Goal: Find specific page/section: Find specific page/section

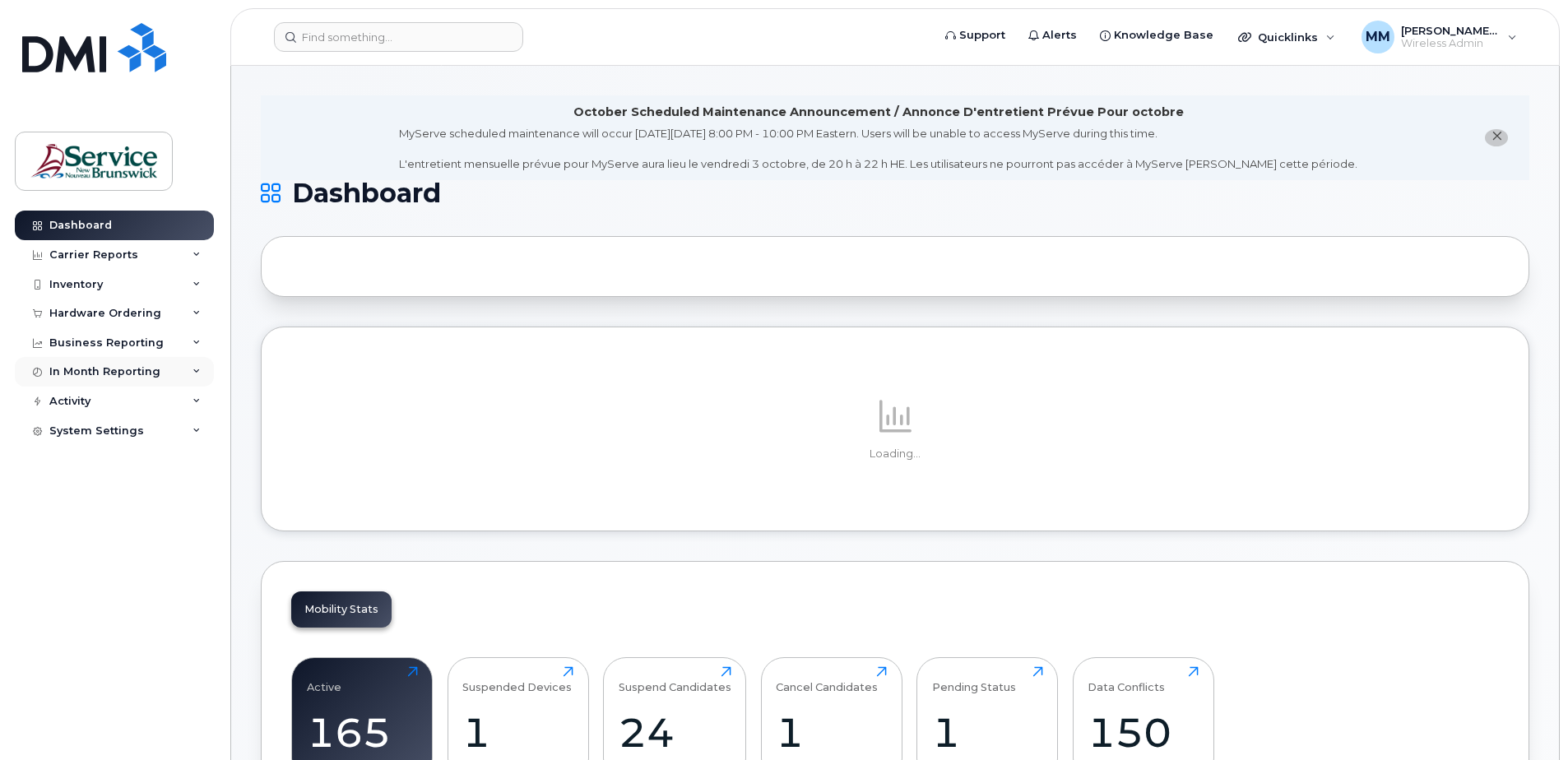
scroll to position [411, 0]
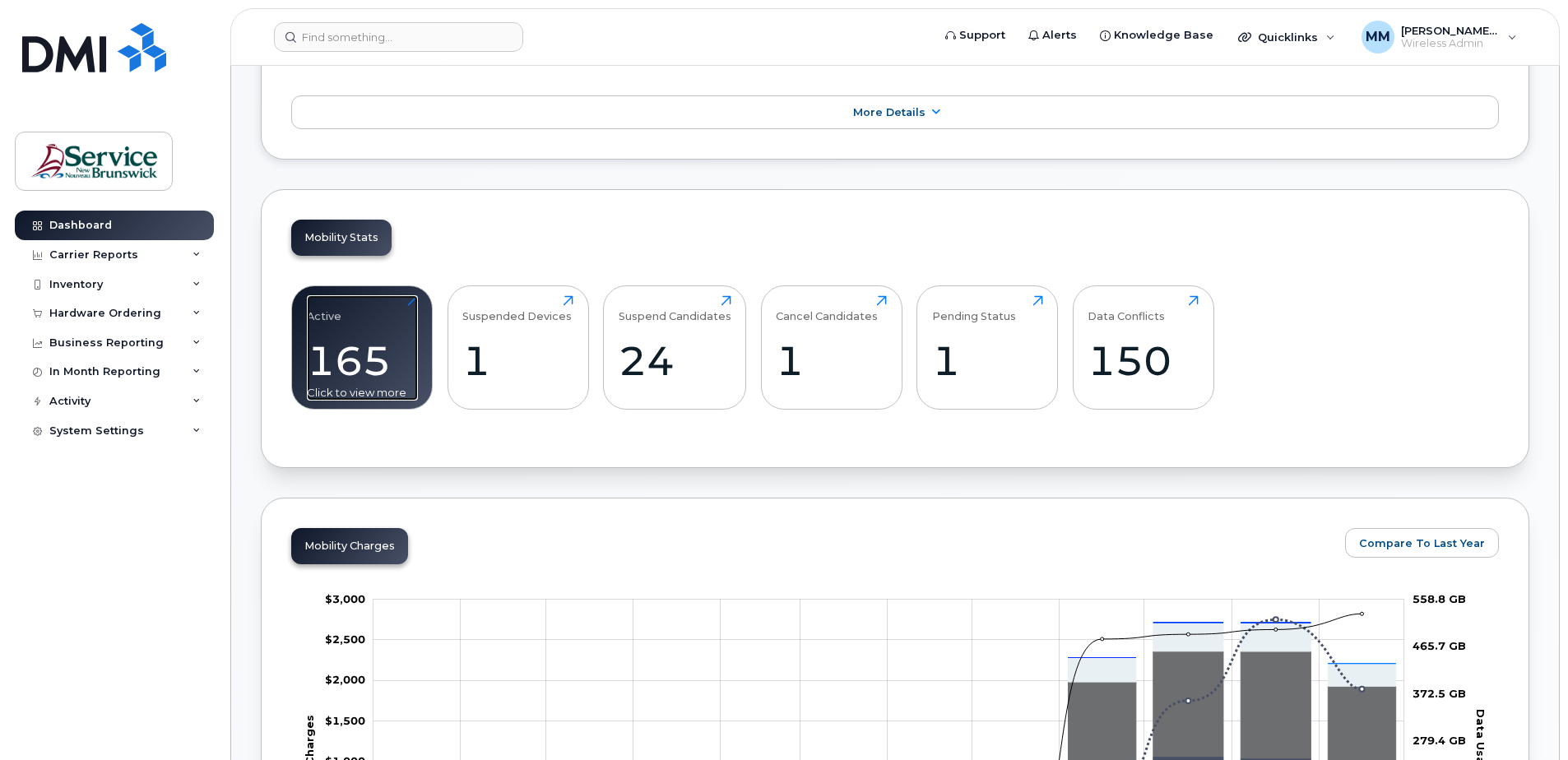
click at [338, 366] on div "165" at bounding box center [362, 361] width 111 height 49
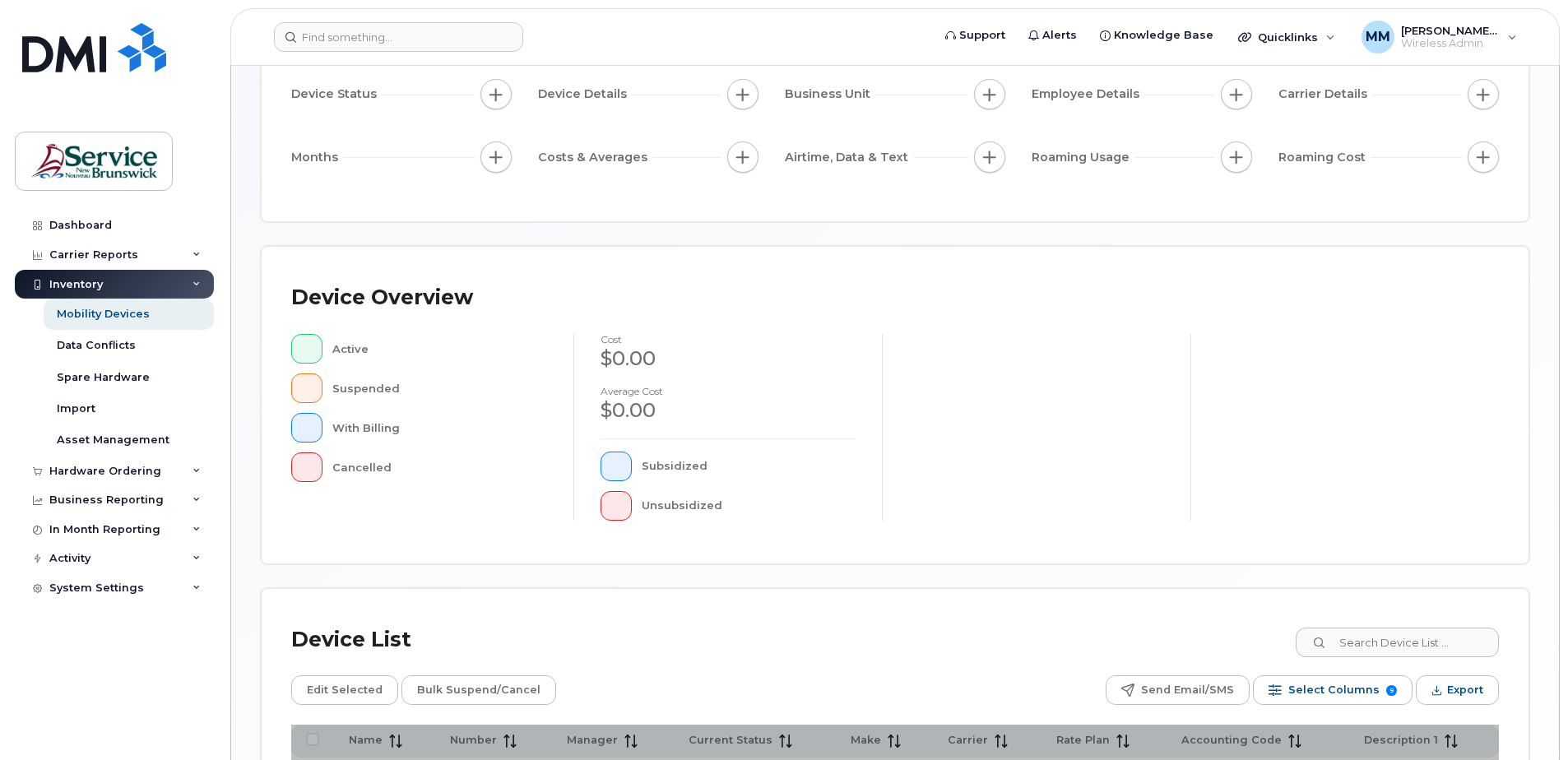
scroll to position [371, 0]
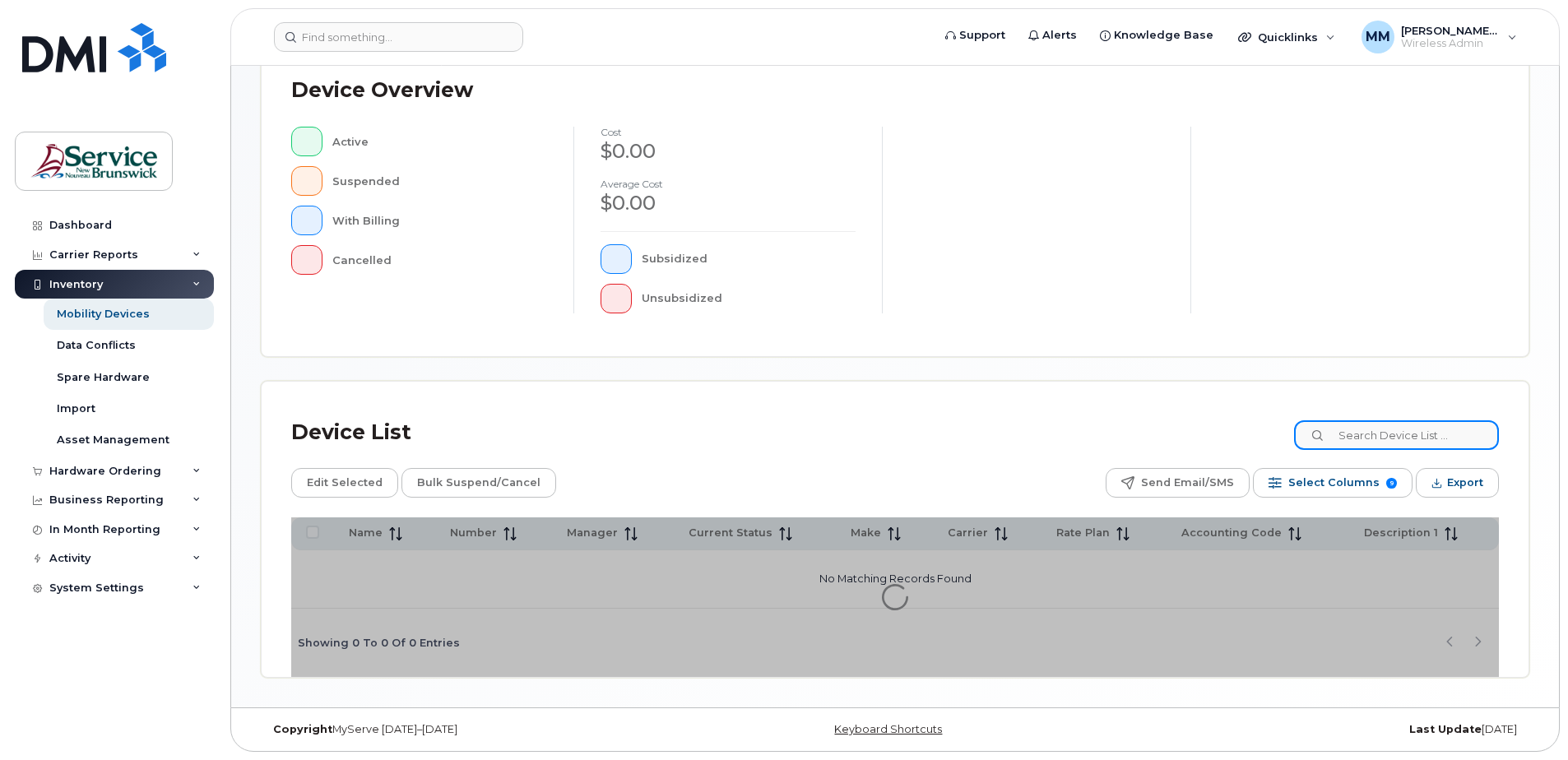
click at [1387, 438] on input at bounding box center [1396, 435] width 205 height 30
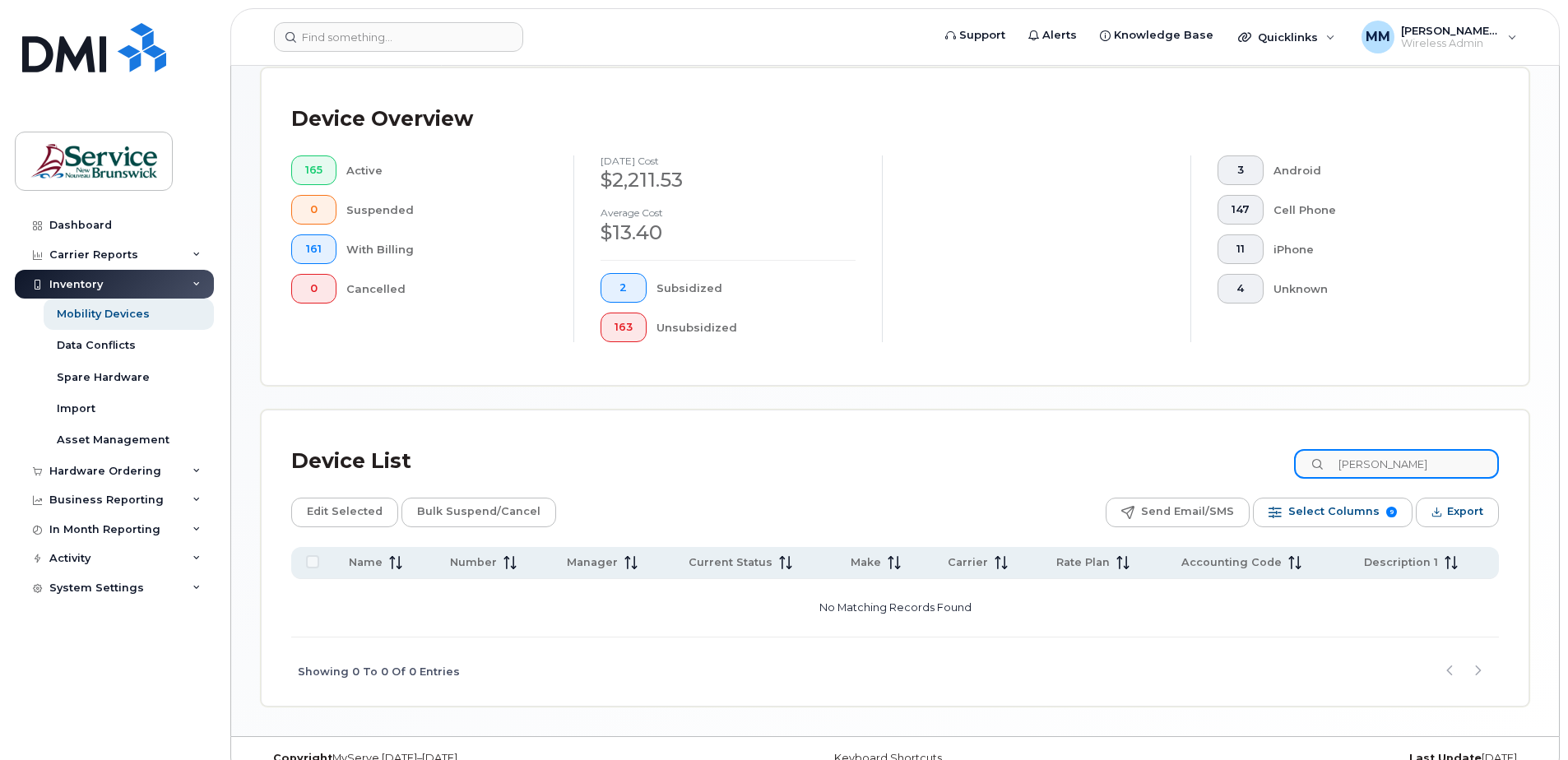
drag, startPoint x: 1380, startPoint y: 466, endPoint x: 1304, endPoint y: 457, distance: 76.5
click at [1304, 461] on div "Device List [PERSON_NAME]" at bounding box center [895, 461] width 1207 height 43
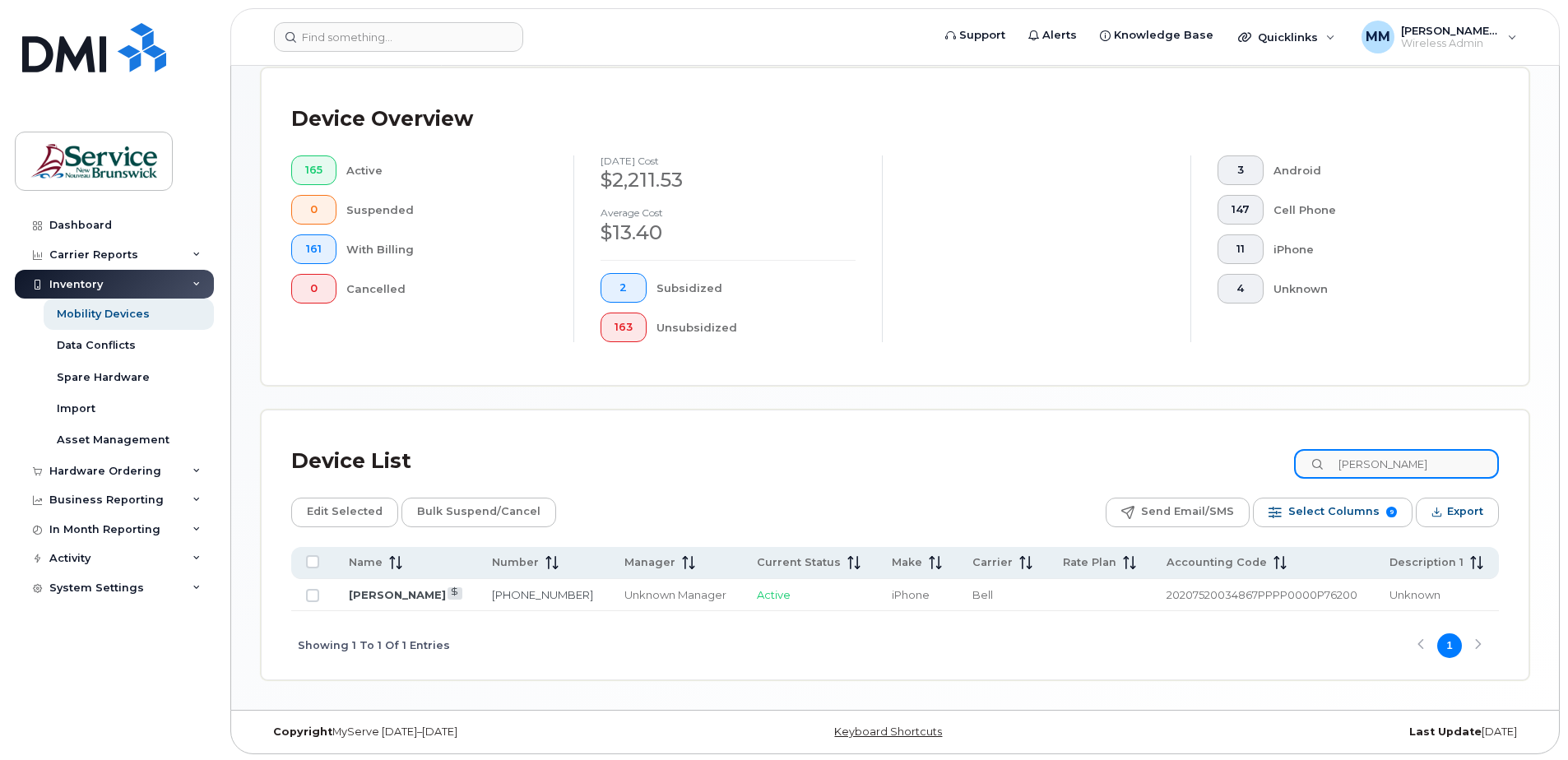
drag, startPoint x: 1435, startPoint y: 465, endPoint x: 1211, endPoint y: 451, distance: 224.4
click at [1211, 451] on div "Device List [PERSON_NAME]" at bounding box center [895, 461] width 1207 height 43
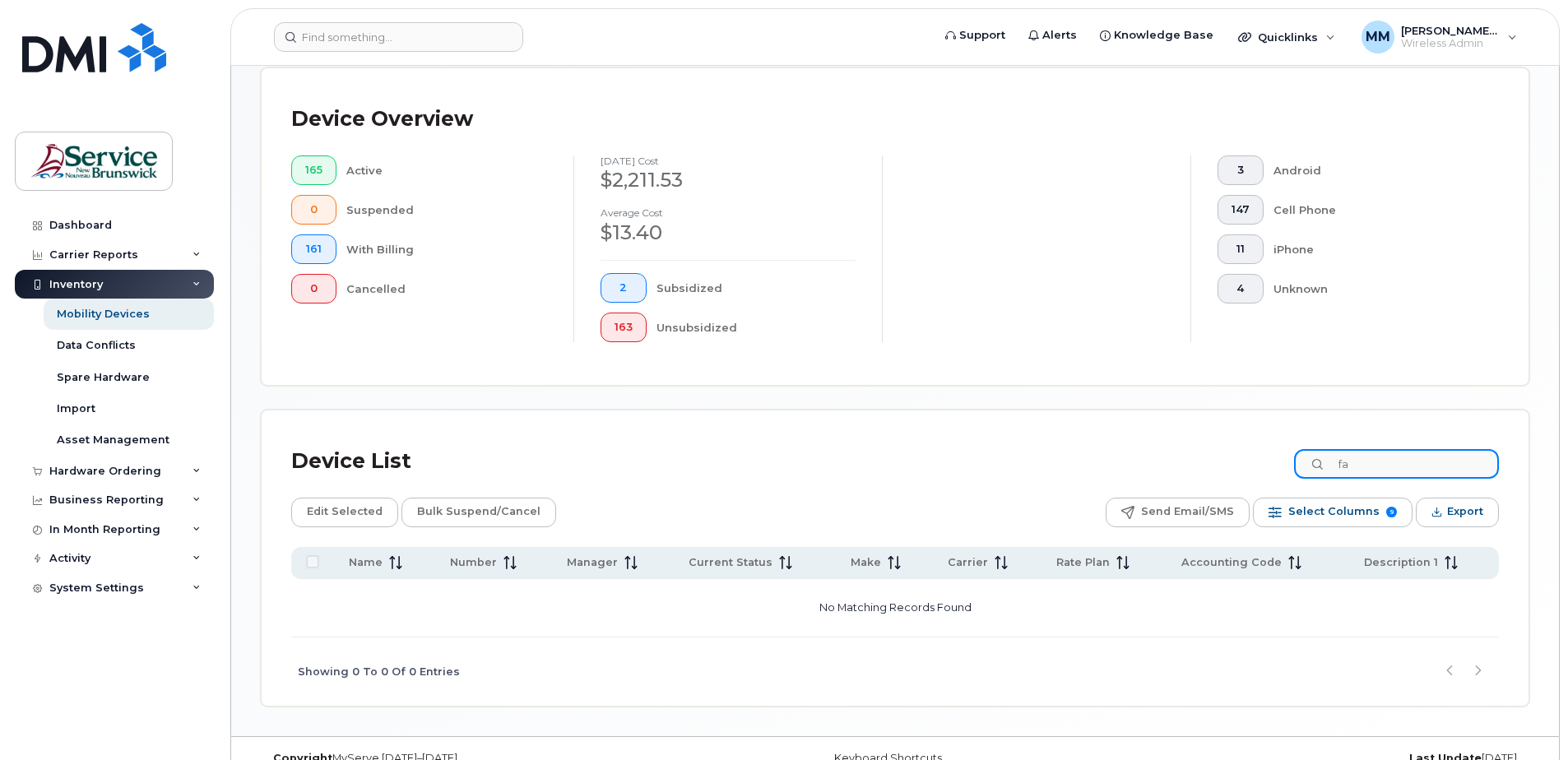
type input "f"
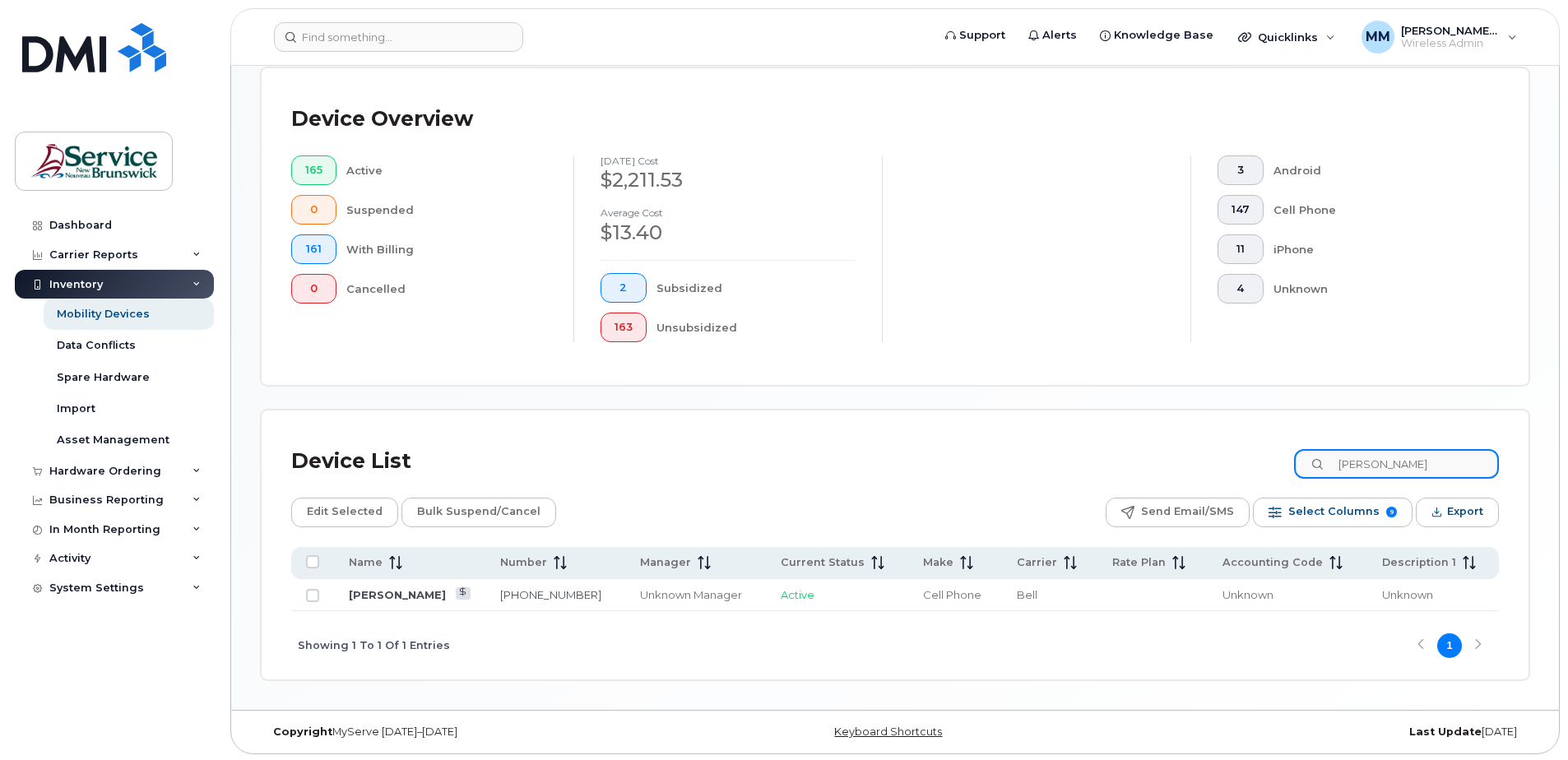
drag, startPoint x: 1410, startPoint y: 464, endPoint x: 1232, endPoint y: 428, distance: 181.6
click at [1232, 428] on div "Device List [PERSON_NAME] Edit Selected Bulk Suspend/Cancel Send Email/SMS Sele…" at bounding box center [895, 544] width 1267 height 269
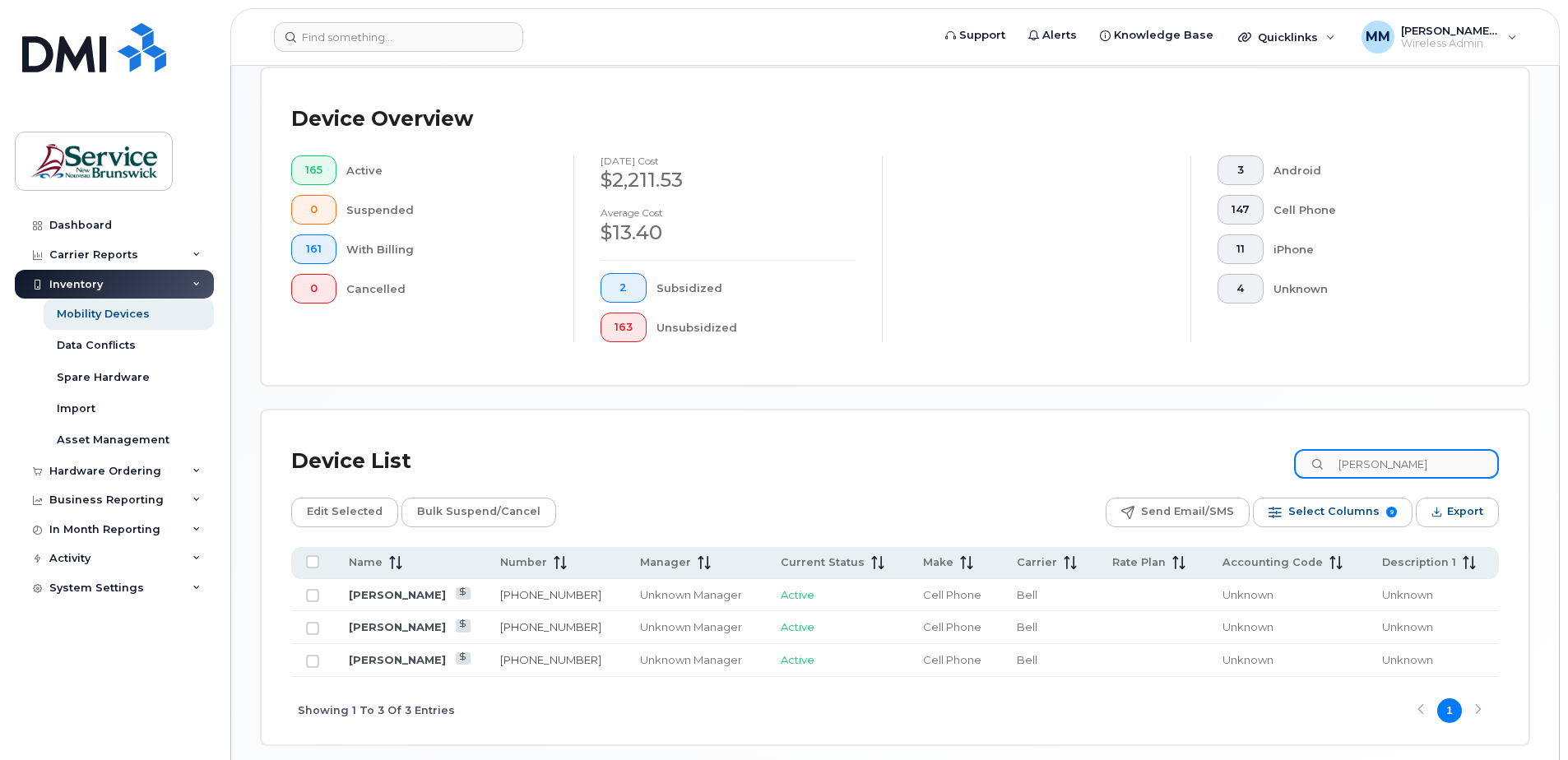
drag, startPoint x: 1414, startPoint y: 459, endPoint x: 1221, endPoint y: 432, distance: 194.9
click at [1221, 432] on div "Device List melissa Edit Selected Bulk Suspend/Cancel Send Email/SMS Select Col…" at bounding box center [895, 577] width 1267 height 334
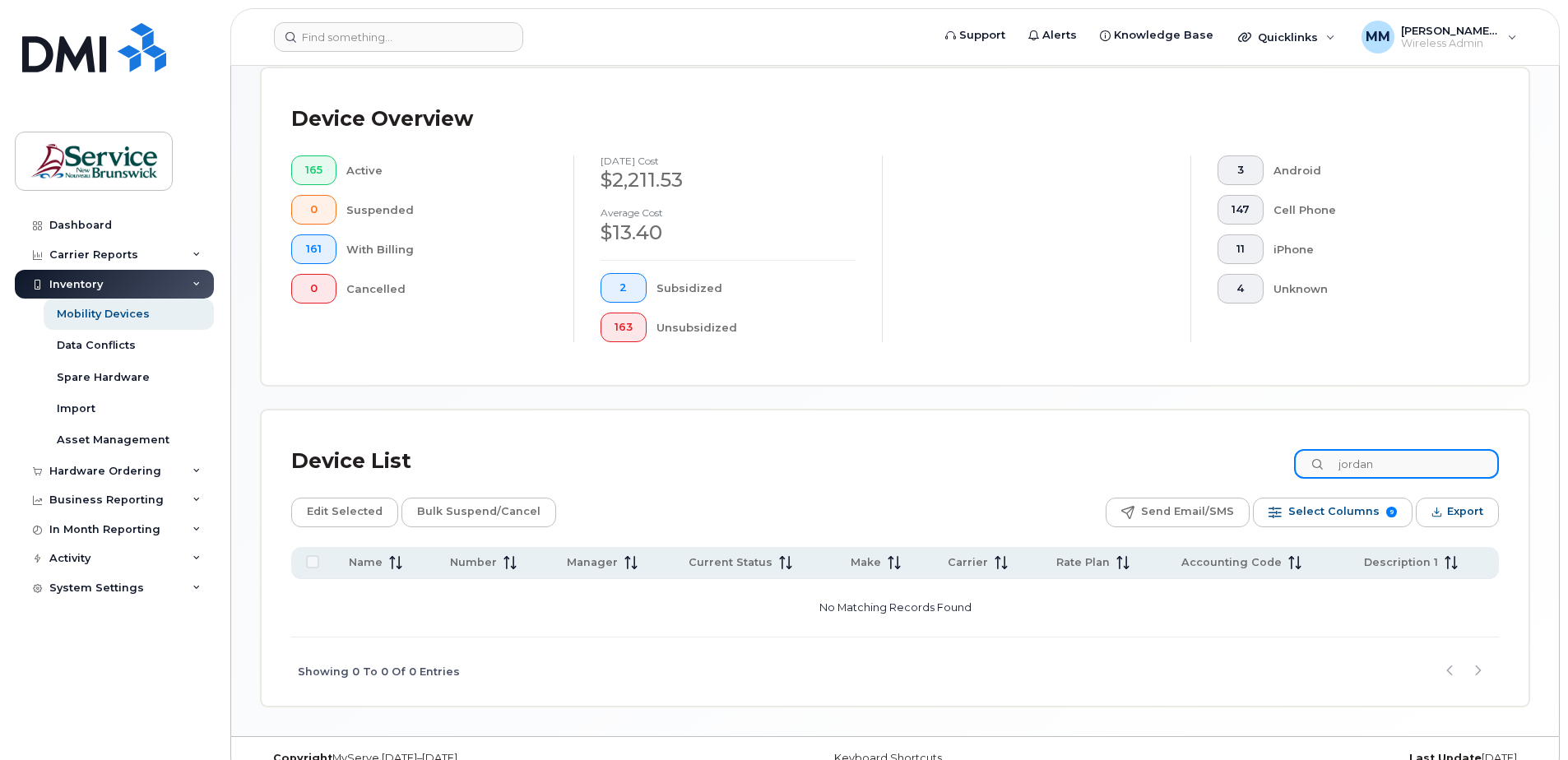
drag, startPoint x: 1421, startPoint y: 464, endPoint x: 1213, endPoint y: 453, distance: 208.3
click at [1213, 453] on div "Device List jordan" at bounding box center [895, 461] width 1207 height 43
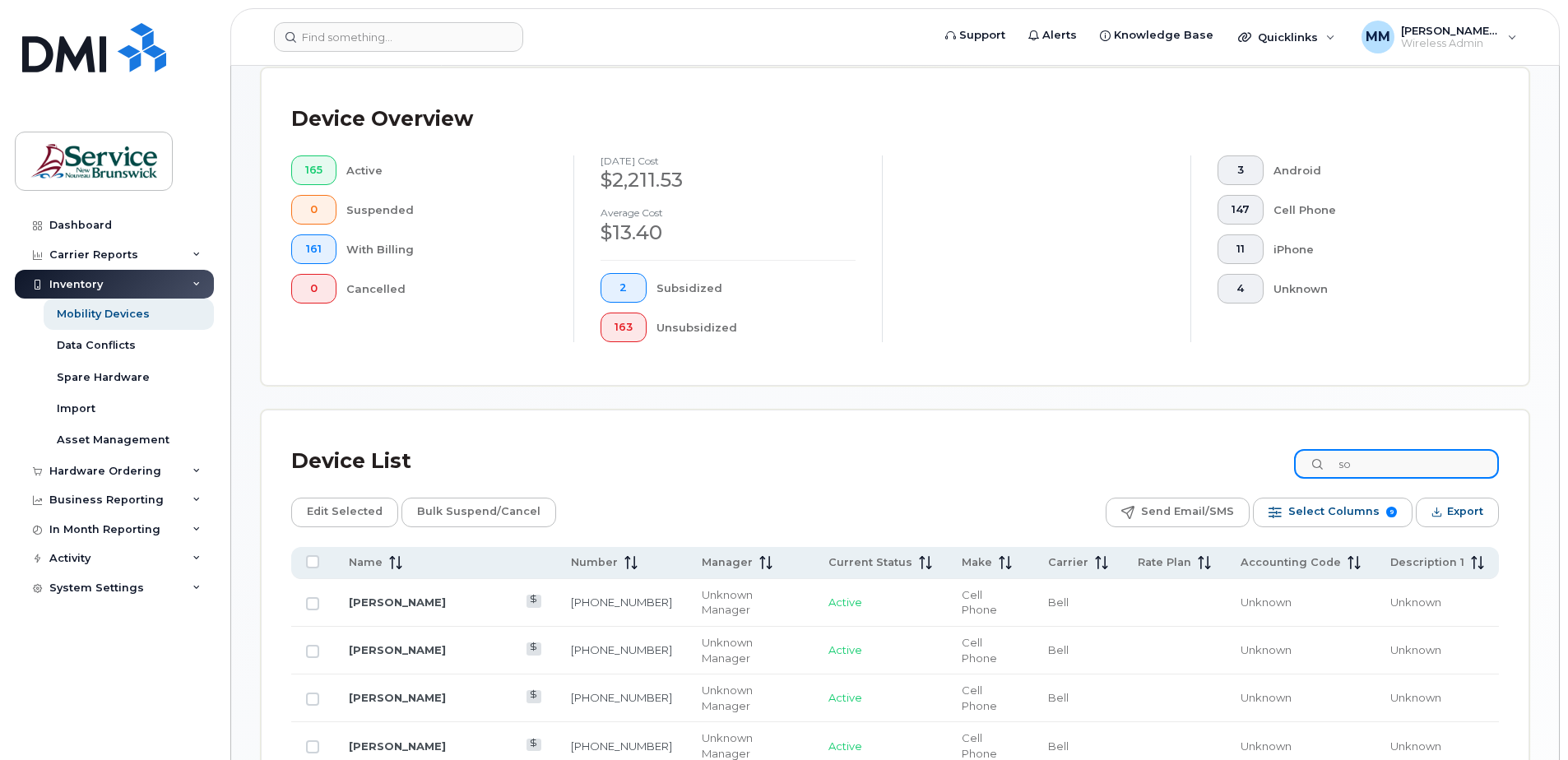
type input "s"
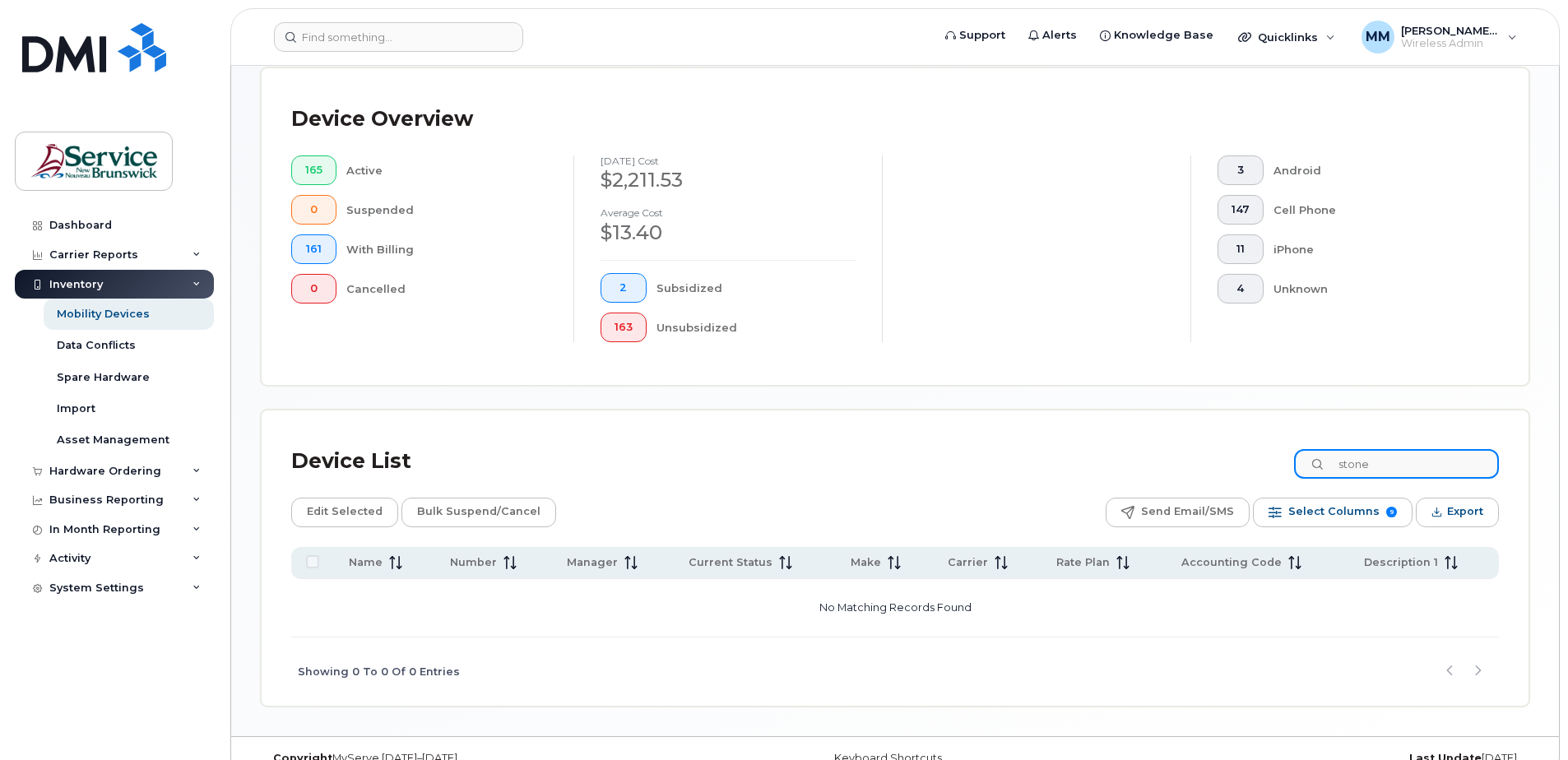
drag, startPoint x: 1411, startPoint y: 466, endPoint x: 1284, endPoint y: 439, distance: 129.8
click at [1284, 440] on div "Device List stone" at bounding box center [895, 461] width 1207 height 43
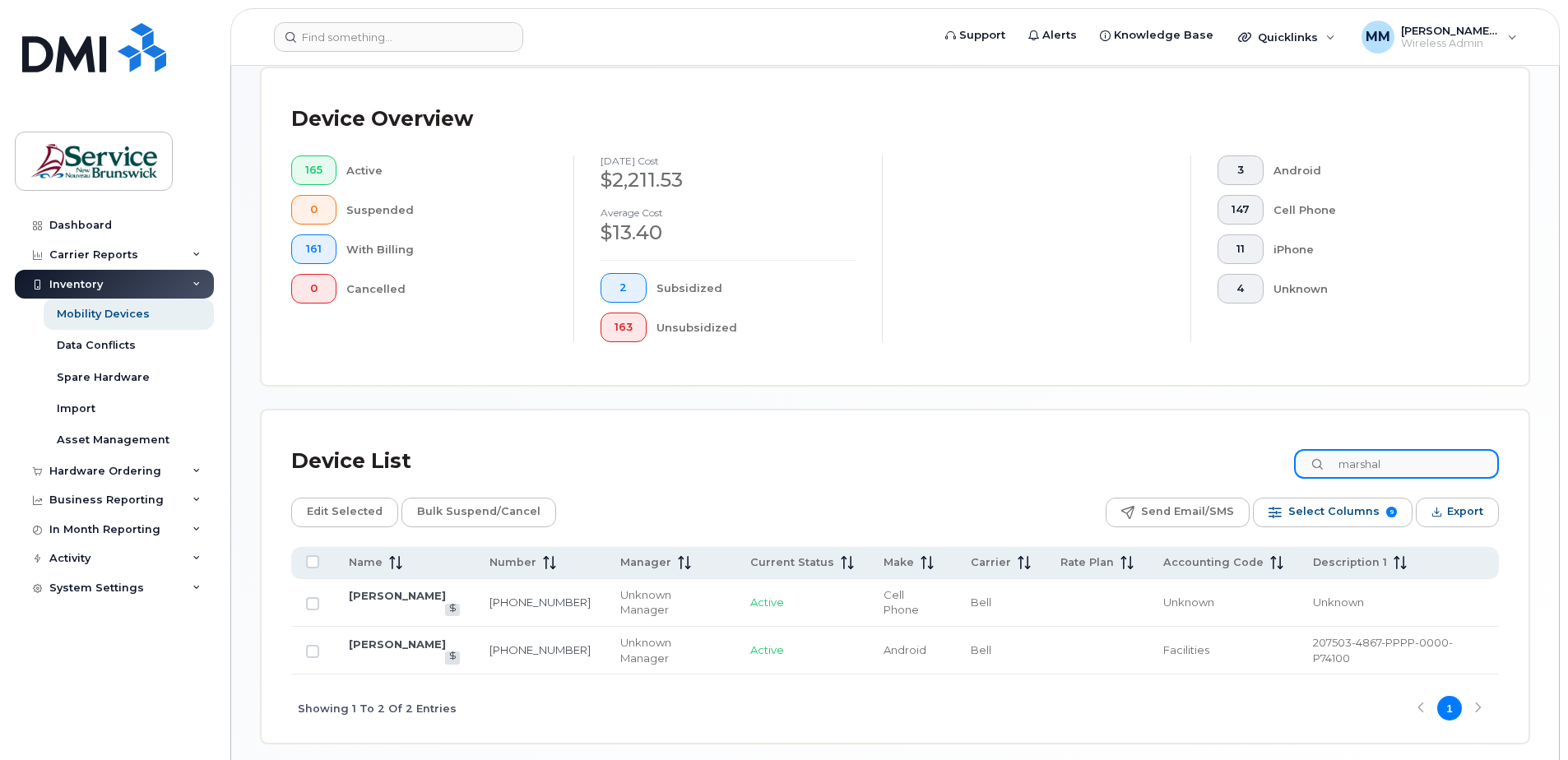
drag, startPoint x: 1406, startPoint y: 466, endPoint x: 1317, endPoint y: 450, distance: 90.4
click at [1317, 450] on input "marshal" at bounding box center [1396, 464] width 205 height 30
type input "sili"
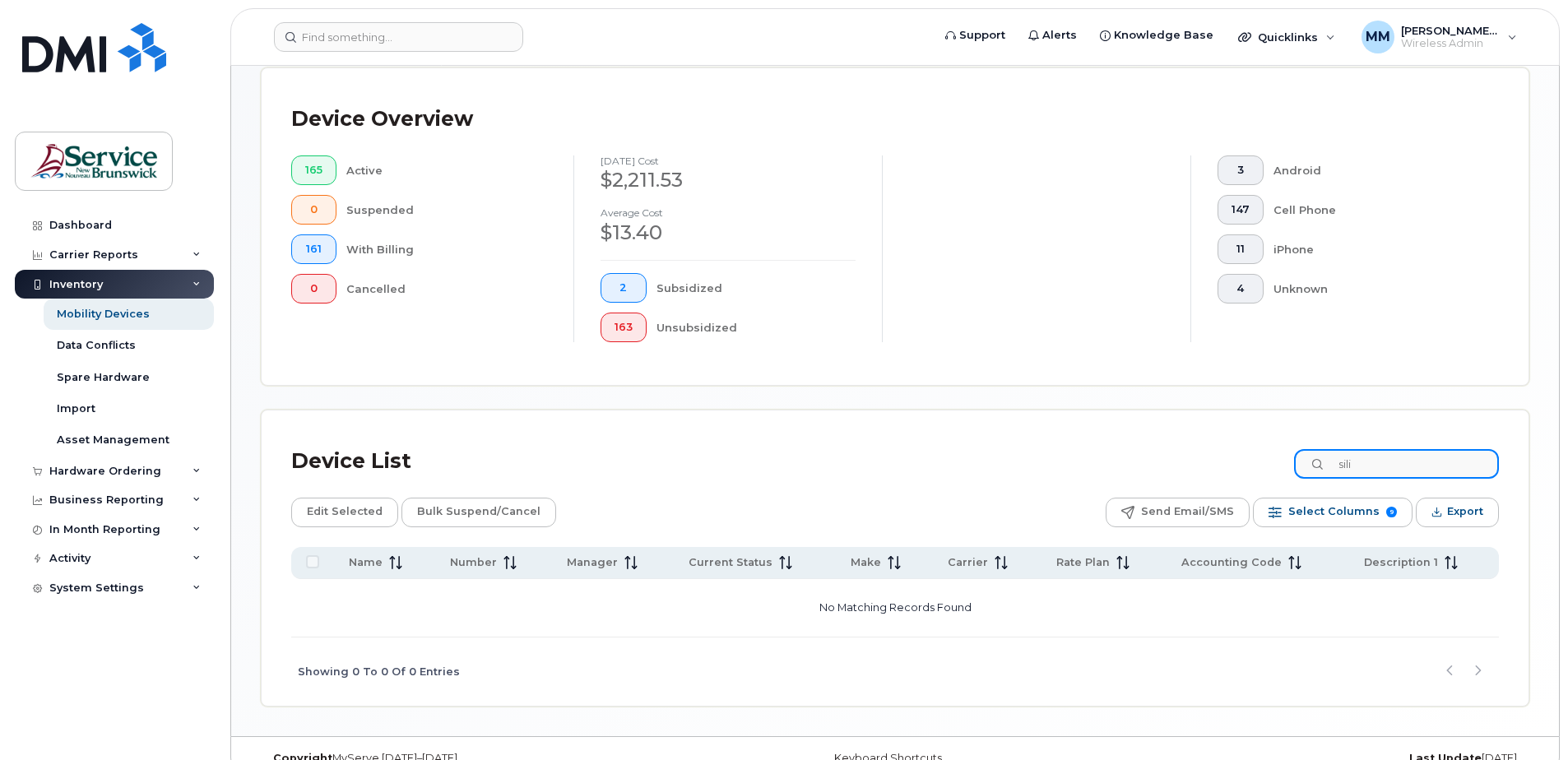
drag, startPoint x: 1388, startPoint y: 473, endPoint x: 1286, endPoint y: 466, distance: 102.2
click at [1286, 466] on div "Device List sili" at bounding box center [895, 461] width 1207 height 43
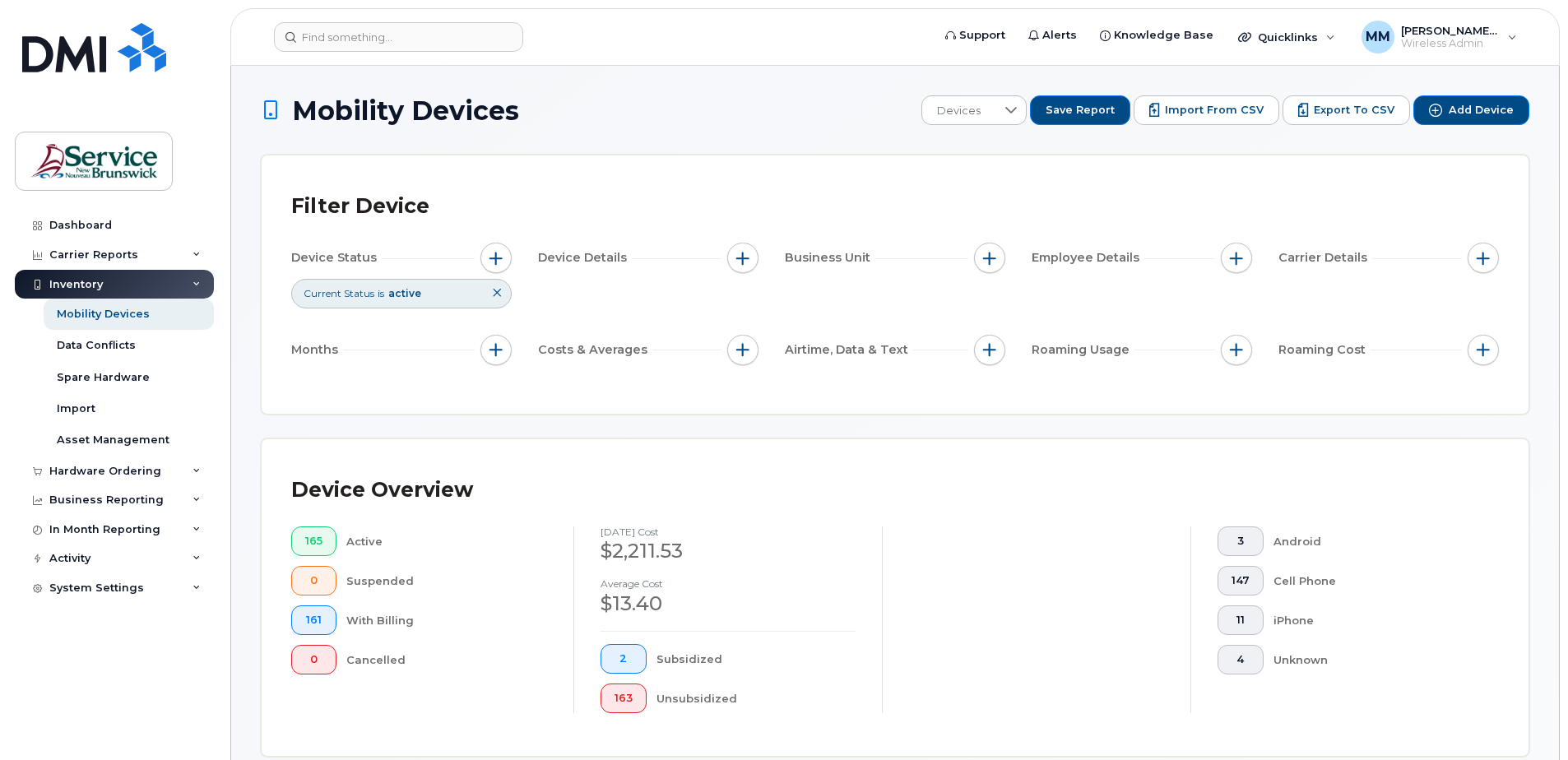
click at [1092, 386] on div "Filter Device Device Status Current Status is active Device Details Business Un…" at bounding box center [895, 285] width 1267 height 259
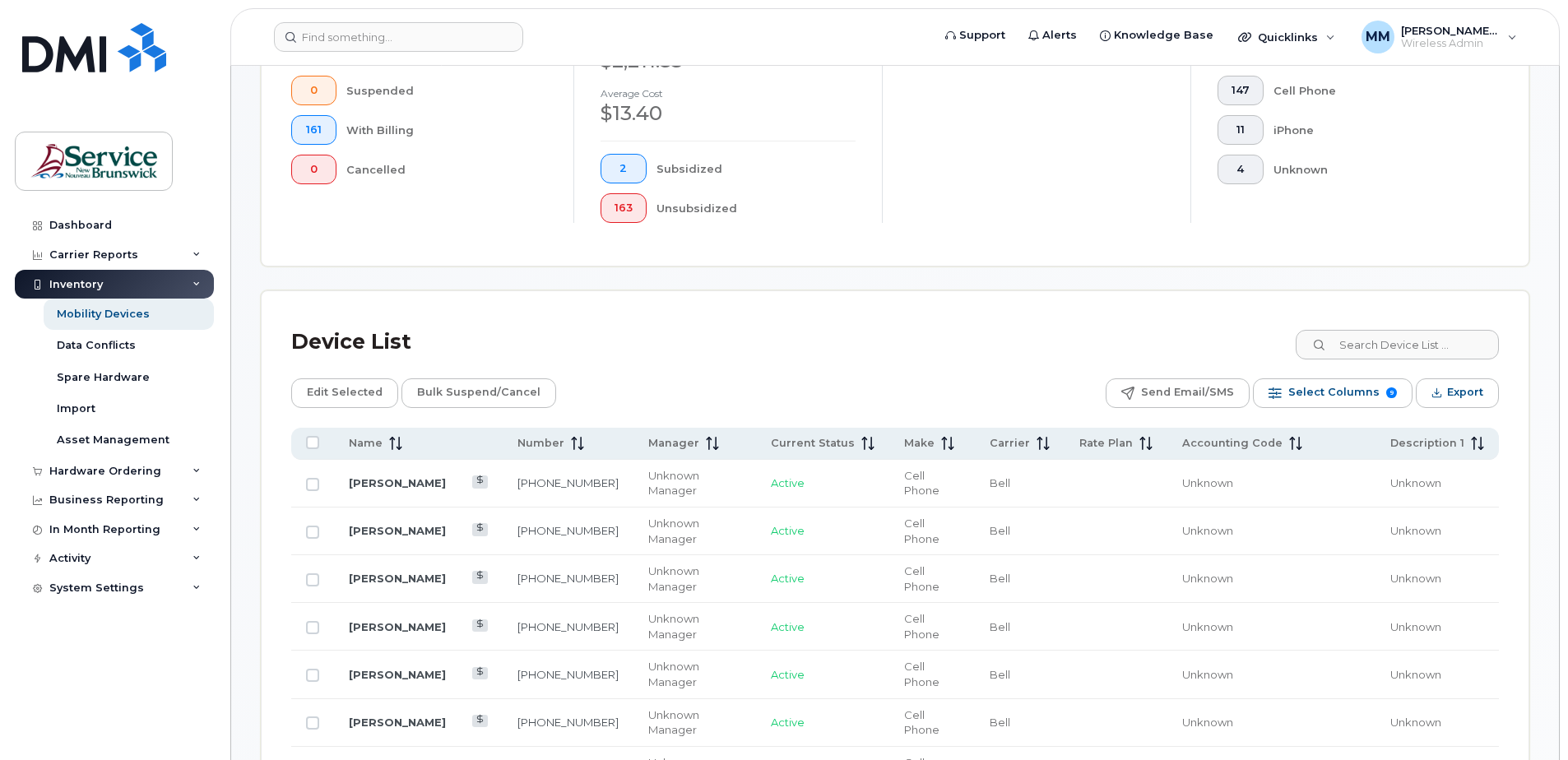
scroll to position [493, 0]
click at [1384, 348] on input at bounding box center [1396, 342] width 205 height 30
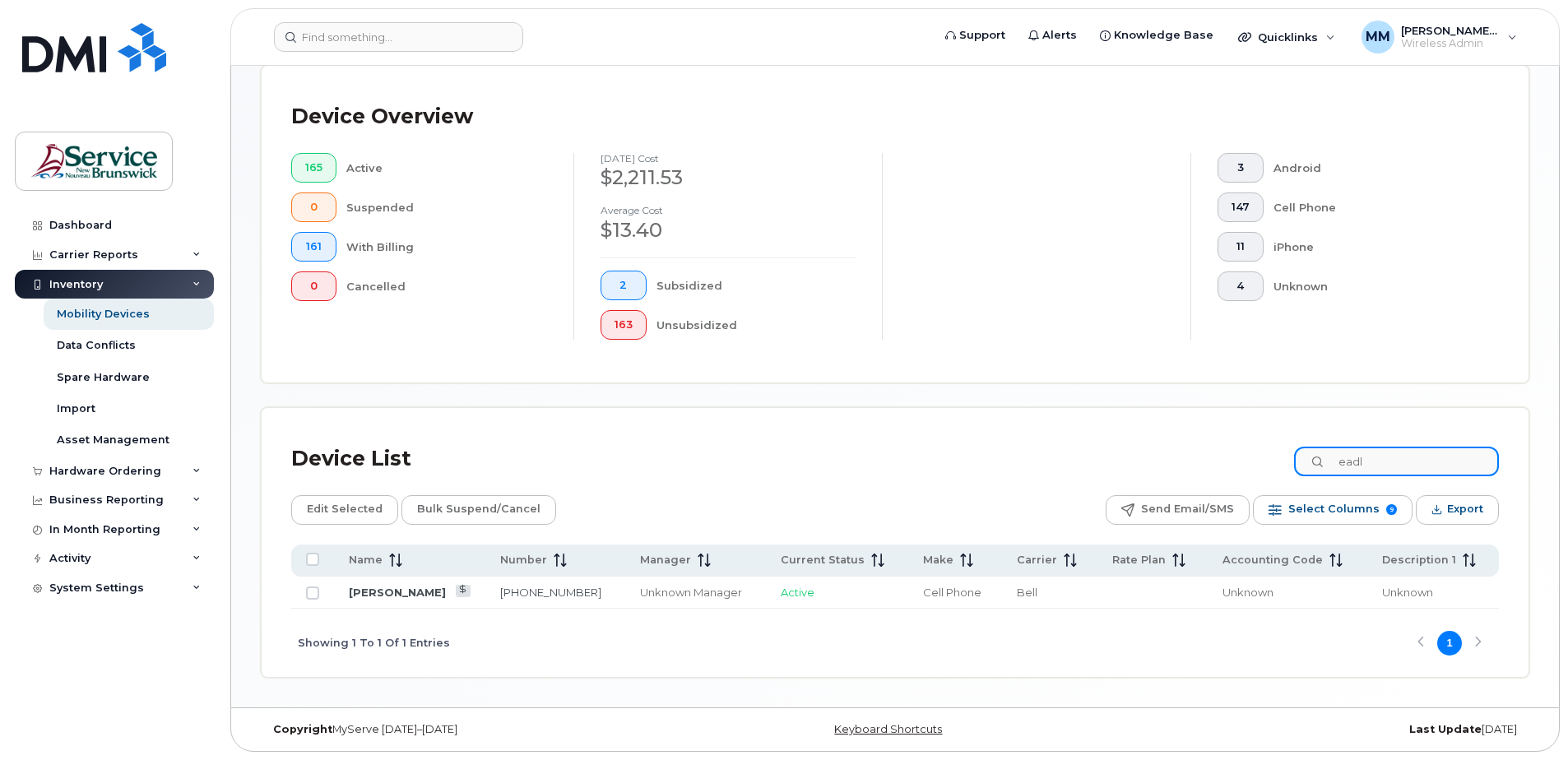
scroll to position [373, 0]
type input "eadl"
click at [240, 658] on div "Mobility Devices Devices Save Report Import from CSV Export to CSV Add Device F…" at bounding box center [895, 199] width 1328 height 1015
